Goal: Task Accomplishment & Management: Manage account settings

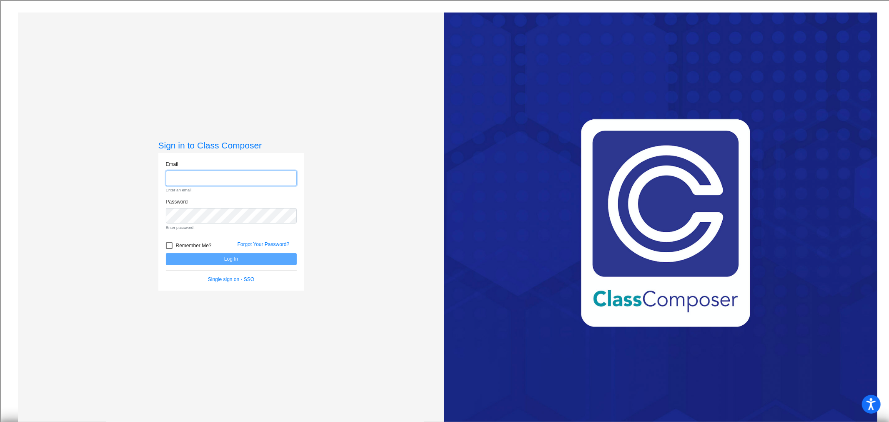
type input "[EMAIL_ADDRESS][DOMAIN_NAME]"
drag, startPoint x: 231, startPoint y: 259, endPoint x: 235, endPoint y: 257, distance: 4.5
click at [231, 259] on form "Email [EMAIL_ADDRESS][DOMAIN_NAME] Enter an email. Password Enter password. Rem…" at bounding box center [231, 222] width 131 height 123
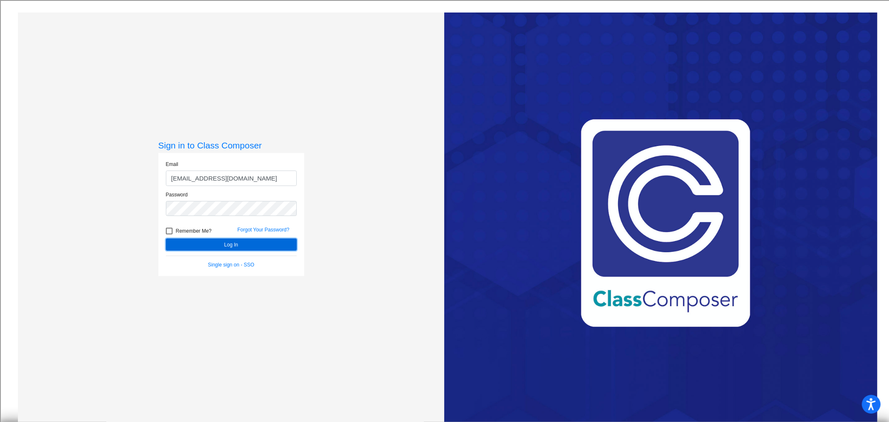
click at [228, 242] on button "Log In" at bounding box center [231, 244] width 131 height 12
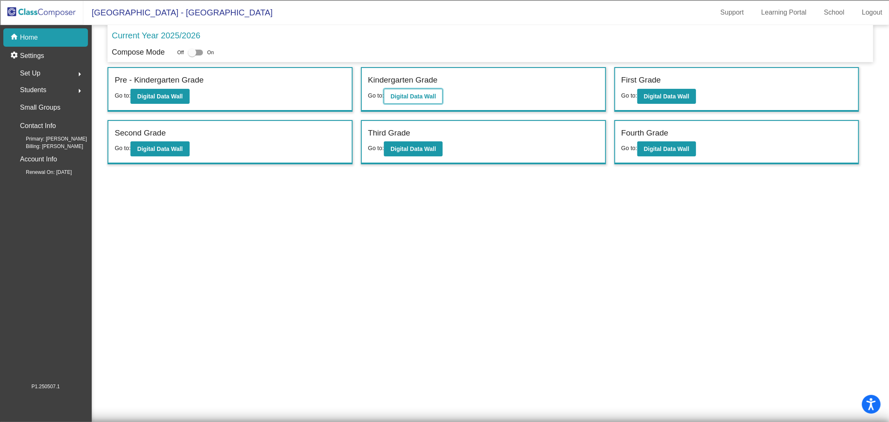
click at [410, 93] on b "Digital Data Wall" at bounding box center [413, 96] width 45 height 7
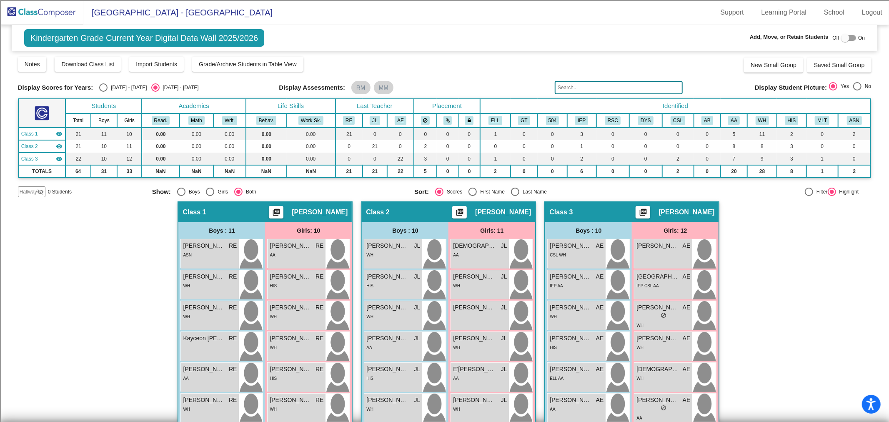
click at [38, 9] on img at bounding box center [41, 12] width 83 height 25
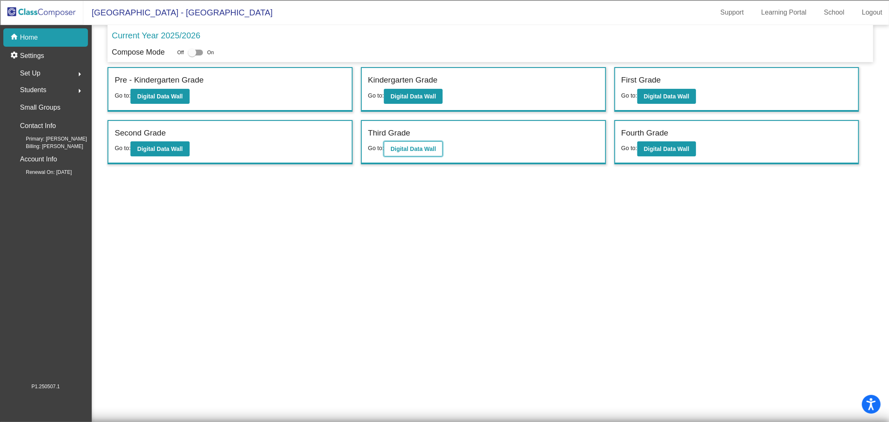
click at [424, 145] on b "Digital Data Wall" at bounding box center [413, 148] width 45 height 7
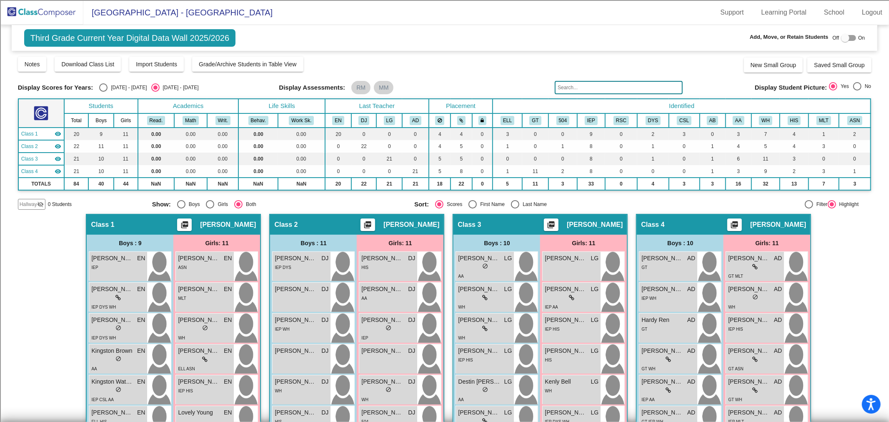
click at [845, 39] on div at bounding box center [845, 38] width 8 height 8
checkbox input "true"
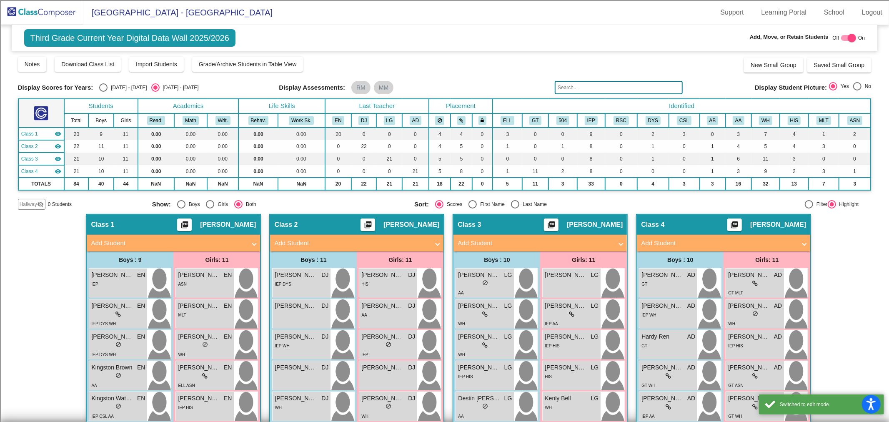
click at [43, 201] on mat-icon "visibility_off" at bounding box center [40, 204] width 7 height 7
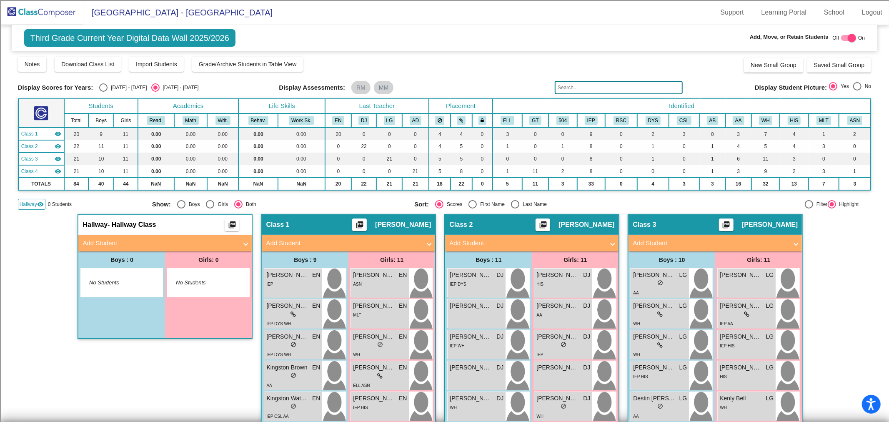
click at [115, 280] on span "No Students" at bounding box center [115, 282] width 52 height 8
click at [103, 242] on mat-panel-title "Add Student" at bounding box center [160, 243] width 155 height 10
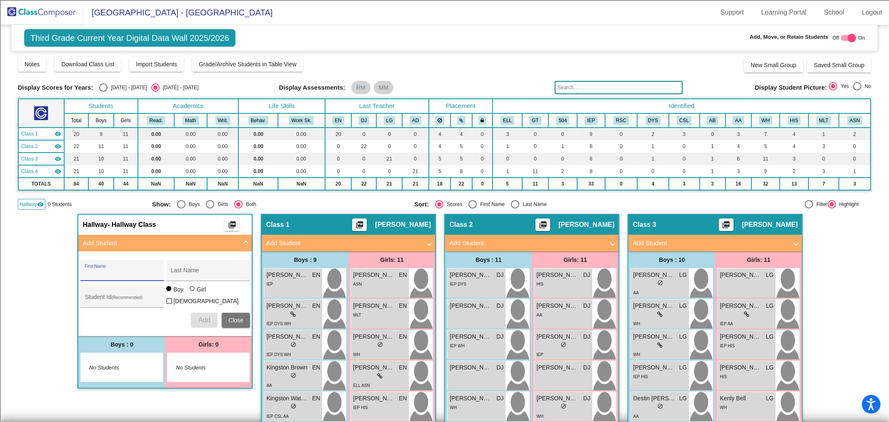
click at [109, 270] on input "First Name" at bounding box center [122, 273] width 75 height 7
type input "k"
type input "Kobe"
type input "[PERSON_NAME]"
type input "100061657"
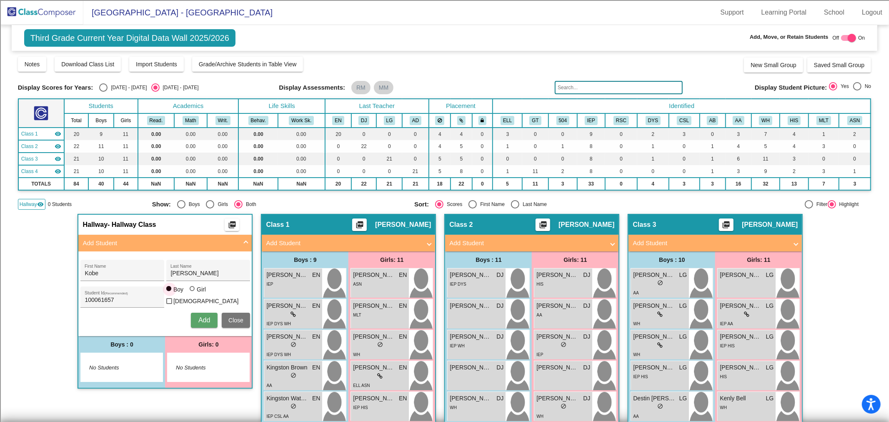
click at [203, 316] on span "Add" at bounding box center [204, 319] width 12 height 7
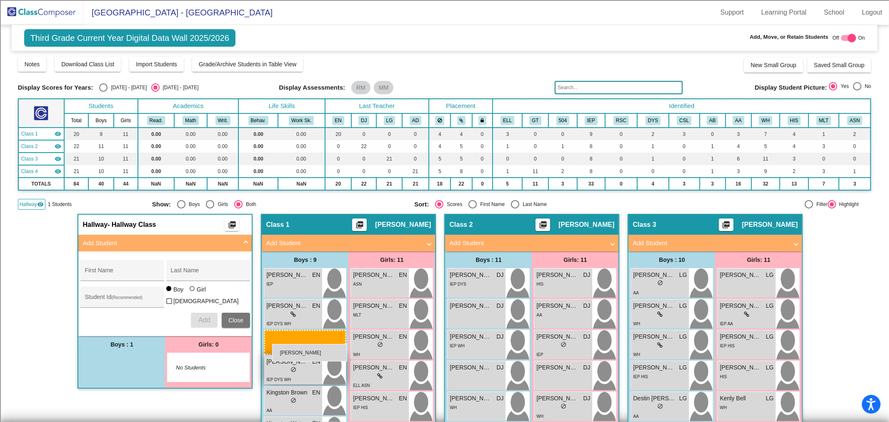
drag, startPoint x: 106, startPoint y: 360, endPoint x: 275, endPoint y: 342, distance: 169.8
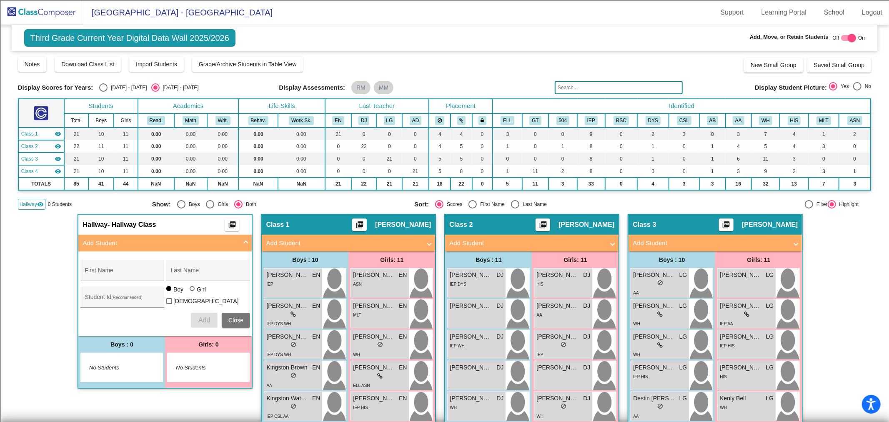
click at [32, 205] on span "Hallway" at bounding box center [29, 205] width 18 height 8
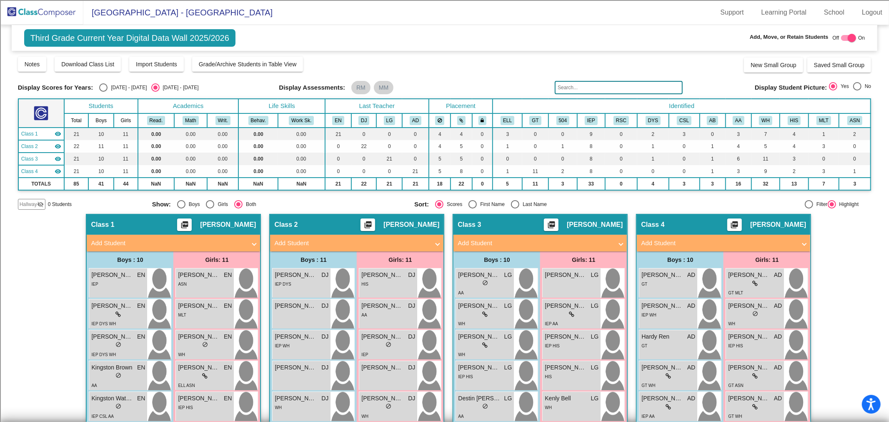
click at [40, 7] on img at bounding box center [41, 12] width 83 height 25
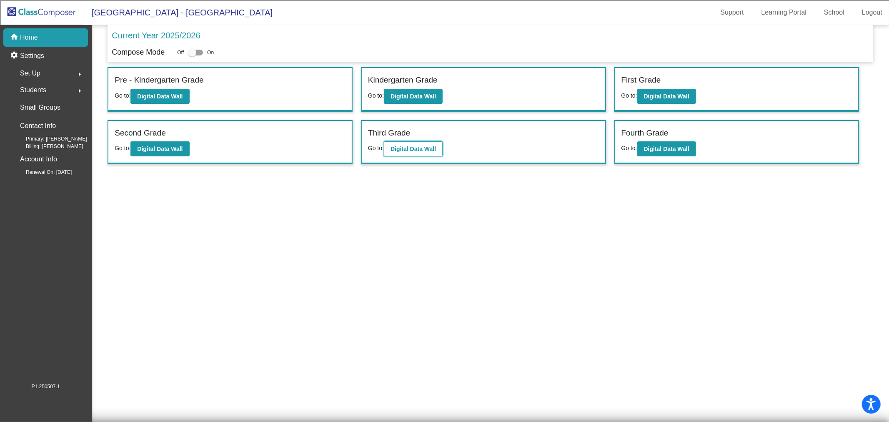
click at [416, 145] on b "Digital Data Wall" at bounding box center [413, 148] width 45 height 7
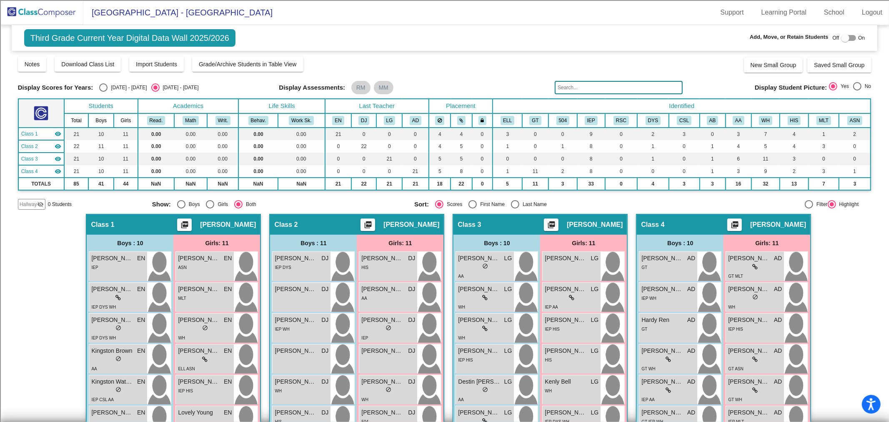
click at [595, 78] on div "Display Scores for Years: [DATE] - [DATE] [DATE] - [DATE] Grade/Archive Student…" at bounding box center [445, 133] width 854 height 154
click at [590, 83] on input "text" at bounding box center [619, 87] width 128 height 13
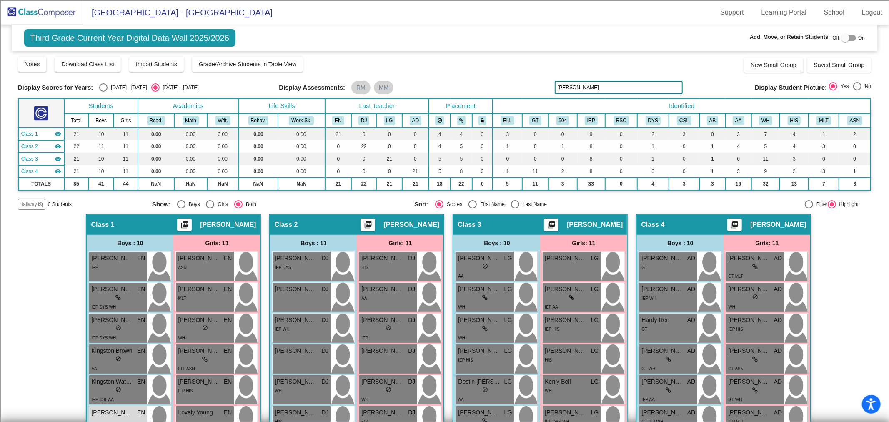
type input "[PERSON_NAME]"
click at [51, 14] on img at bounding box center [41, 12] width 83 height 25
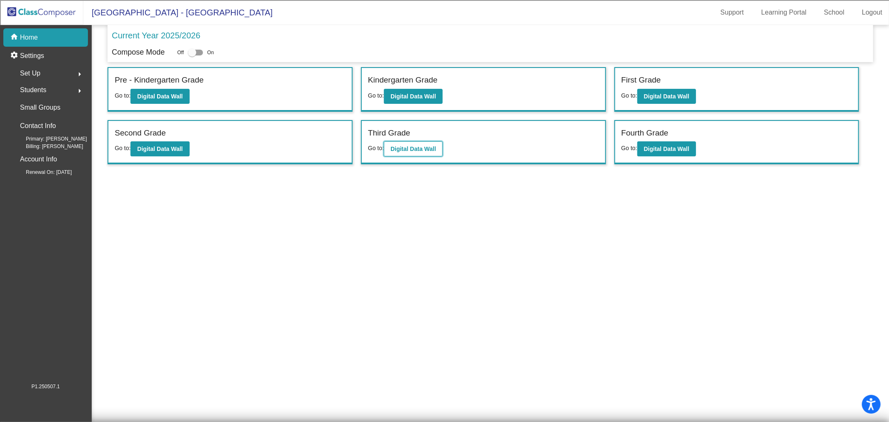
click at [423, 151] on button "Digital Data Wall" at bounding box center [413, 148] width 59 height 15
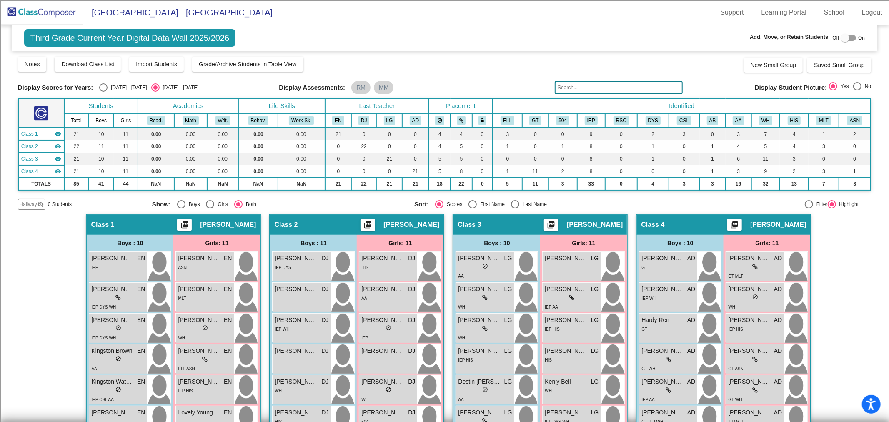
click at [596, 90] on input "text" at bounding box center [619, 87] width 128 height 13
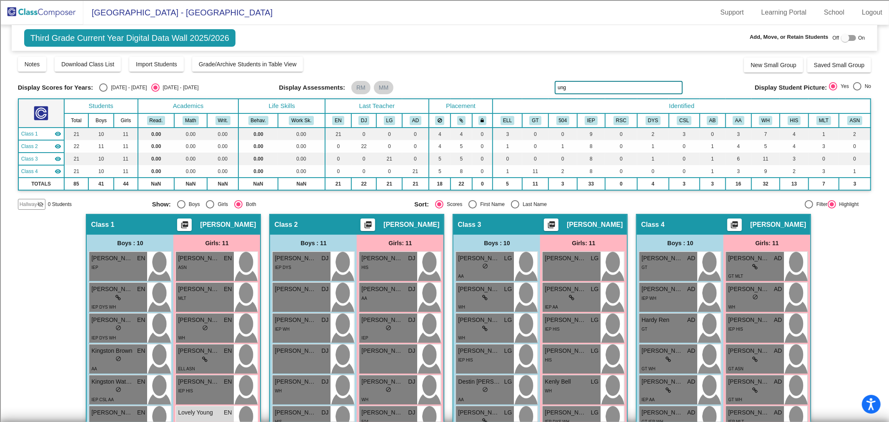
type input "ung"
click at [32, 12] on img at bounding box center [41, 12] width 83 height 25
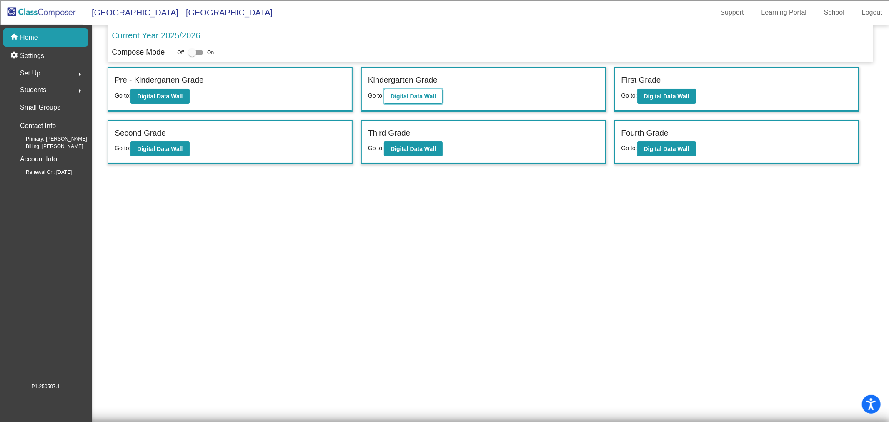
click at [426, 98] on b "Digital Data Wall" at bounding box center [413, 96] width 45 height 7
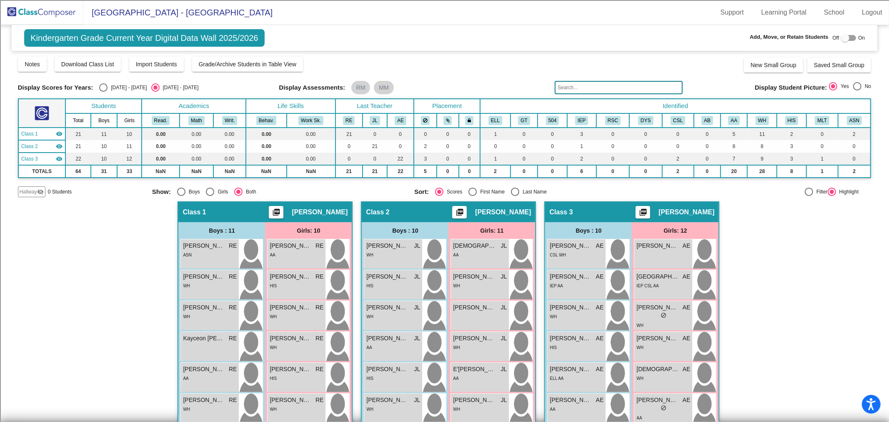
click at [40, 10] on img at bounding box center [41, 12] width 83 height 25
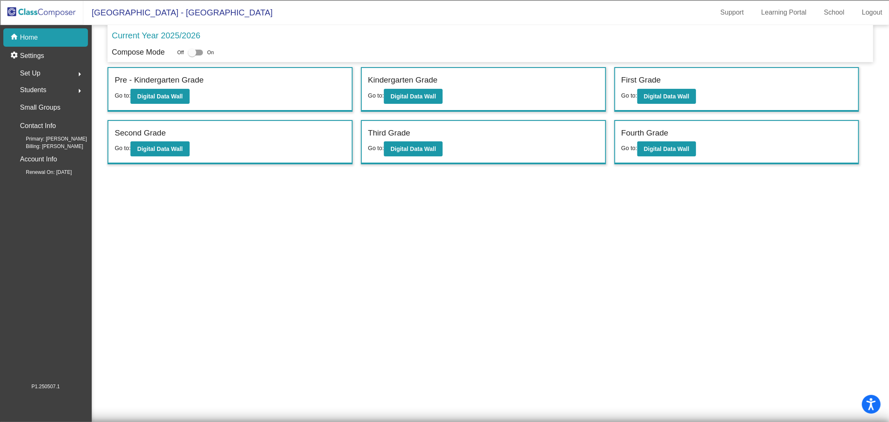
click at [32, 6] on img at bounding box center [41, 12] width 83 height 25
click at [23, 11] on img at bounding box center [41, 12] width 83 height 25
click at [876, 13] on link "Logout" at bounding box center [872, 12] width 34 height 13
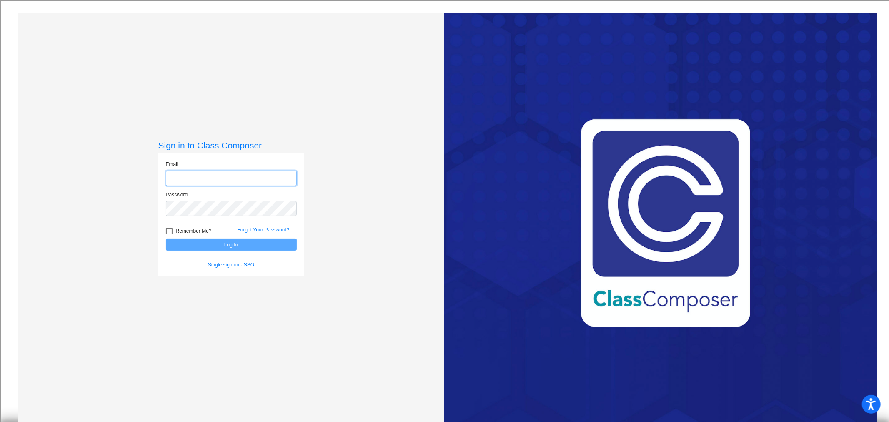
type input "[EMAIL_ADDRESS][DOMAIN_NAME]"
